Goal: Use online tool/utility: Utilize a website feature to perform a specific function

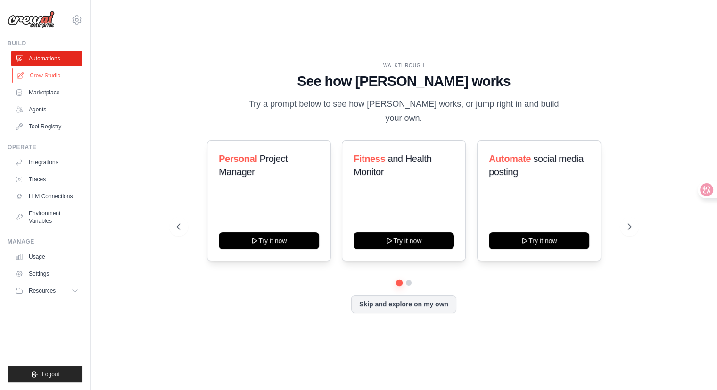
click at [83, 83] on link "Crew Studio" at bounding box center [47, 75] width 71 height 15
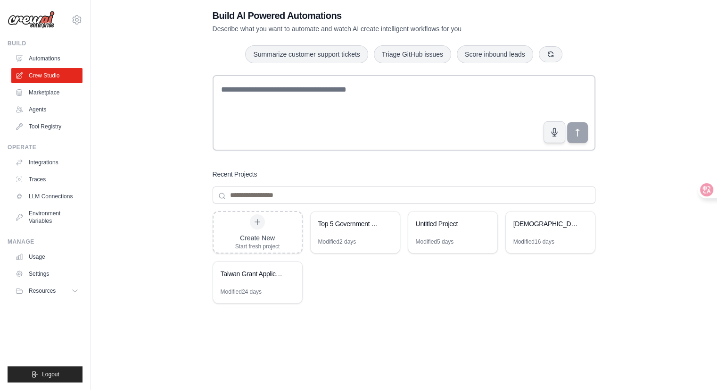
scroll to position [193, 0]
click at [279, 278] on div "Taiwan Grant Application Planning" at bounding box center [253, 273] width 65 height 9
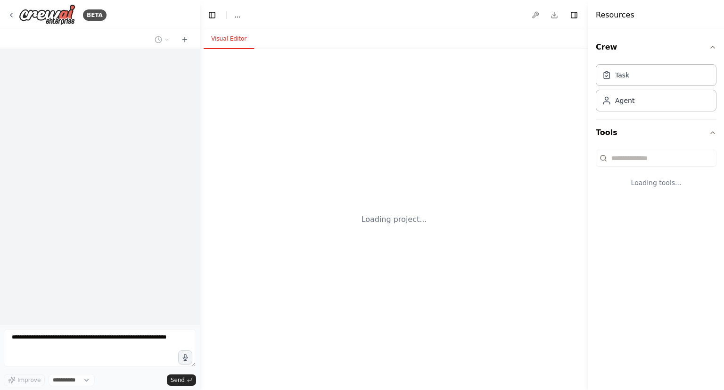
select select "****"
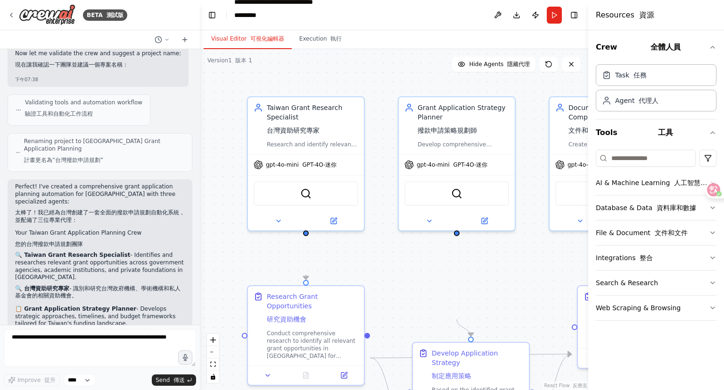
scroll to position [607, 0]
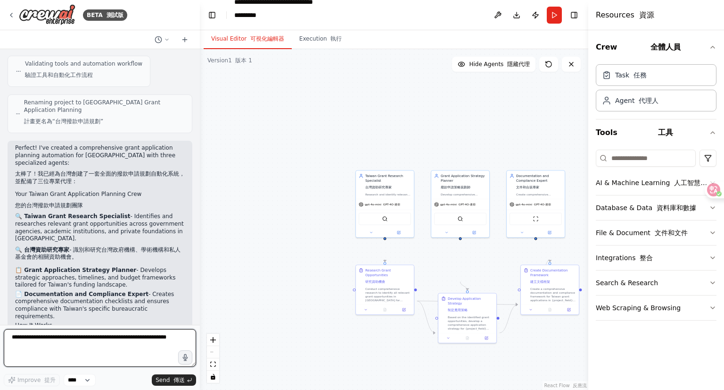
click at [35, 329] on textarea at bounding box center [100, 348] width 192 height 38
click at [34, 329] on textarea at bounding box center [100, 348] width 192 height 38
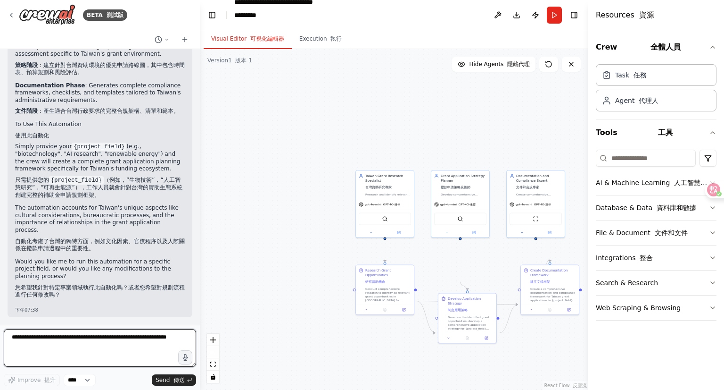
scroll to position [2163, 0]
click at [24, 329] on textarea at bounding box center [100, 348] width 192 height 38
